Goal: Task Accomplishment & Management: Manage account settings

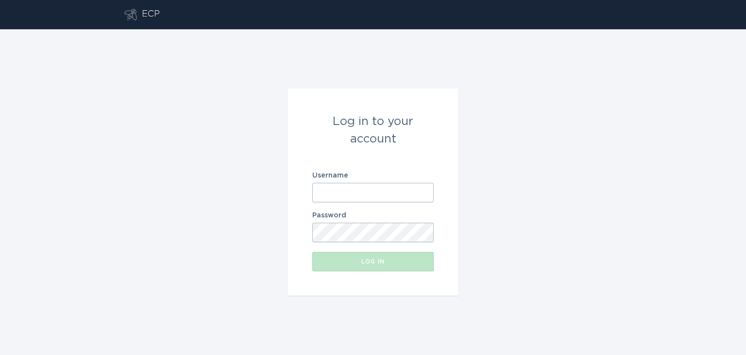
click at [354, 188] on input "Username" at bounding box center [372, 192] width 121 height 19
click at [0, 354] on com-1password-button at bounding box center [0, 355] width 0 height 0
type input "m"
click at [412, 192] on input "Username" at bounding box center [372, 192] width 121 height 19
click at [0, 354] on com-1password-button at bounding box center [0, 355] width 0 height 0
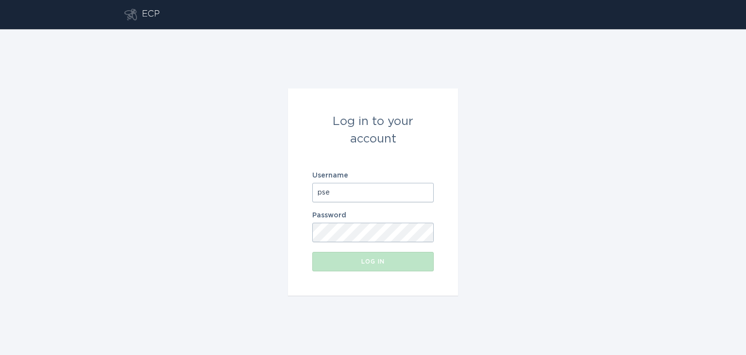
type input "[EMAIL_ADDRESS][DOMAIN_NAME]"
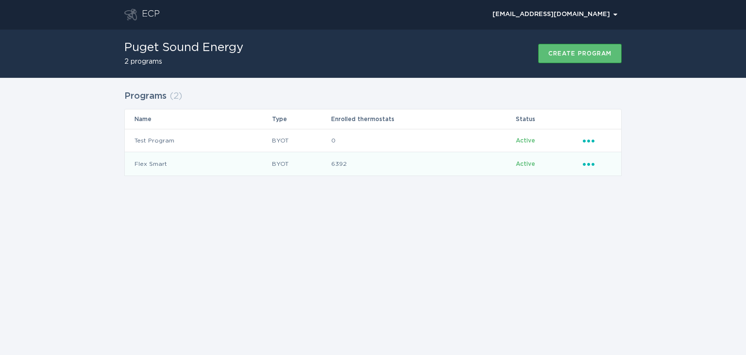
click at [586, 162] on icon "Ellipsis" at bounding box center [590, 162] width 14 height 8
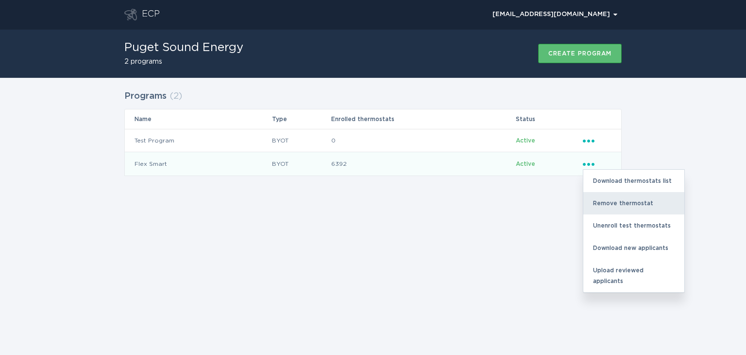
click at [606, 202] on div "Remove thermostat" at bounding box center [634, 203] width 101 height 22
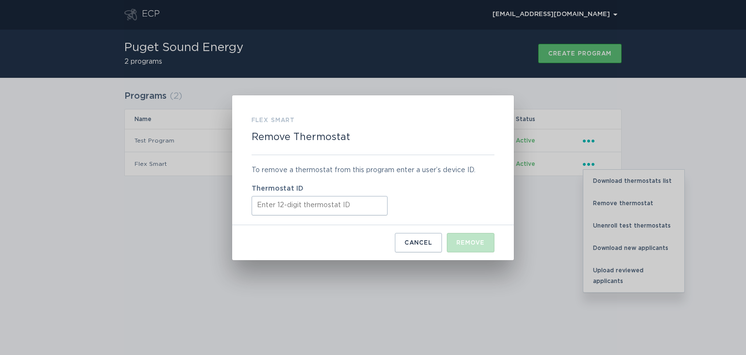
click at [290, 206] on input "Thermostat ID" at bounding box center [320, 205] width 136 height 19
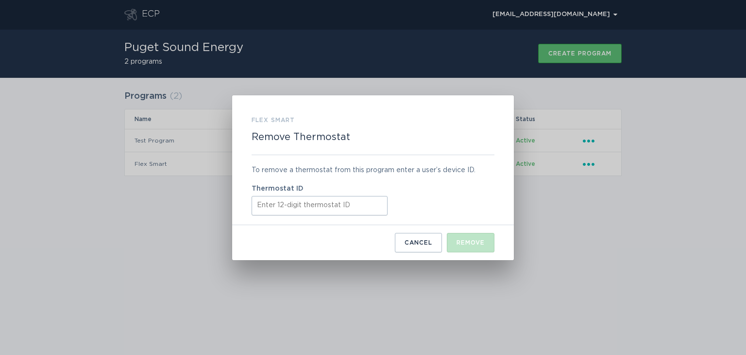
paste input "532509226615"
type input "532509226615"
click at [474, 236] on button "Remove" at bounding box center [471, 242] width 48 height 19
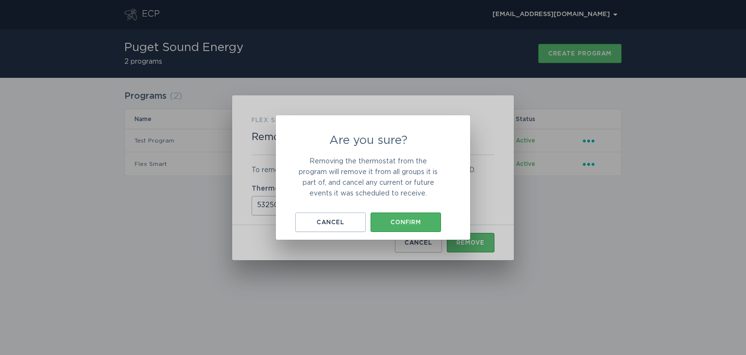
click at [414, 224] on div "Confirm" at bounding box center [406, 222] width 61 height 6
